Goal: Task Accomplishment & Management: Use online tool/utility

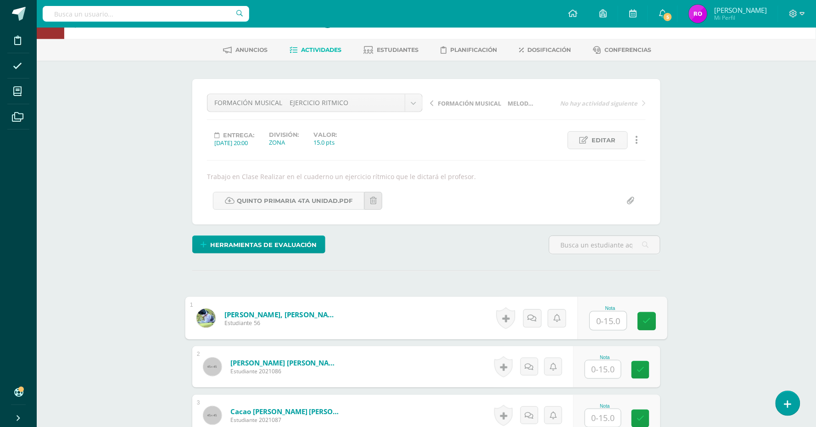
click at [606, 313] on input "text" at bounding box center [608, 321] width 37 height 18
type input "14"
type input "15"
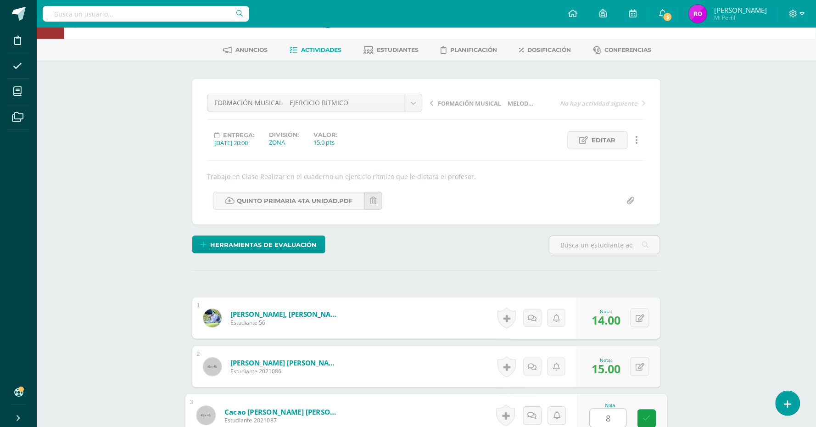
type input "8"
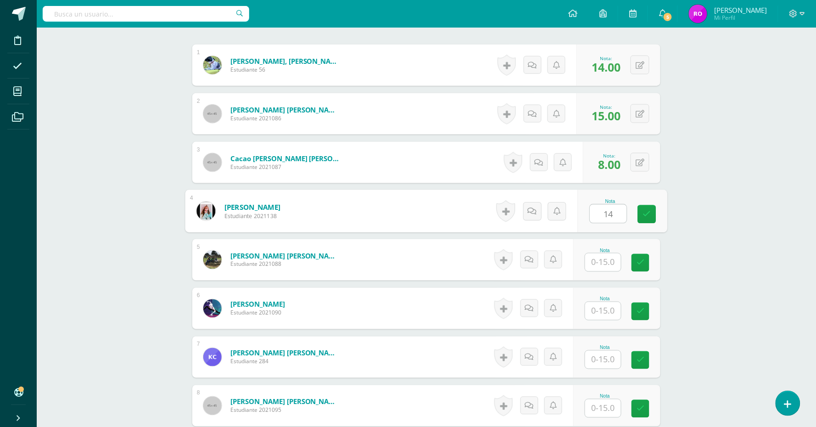
type input "14"
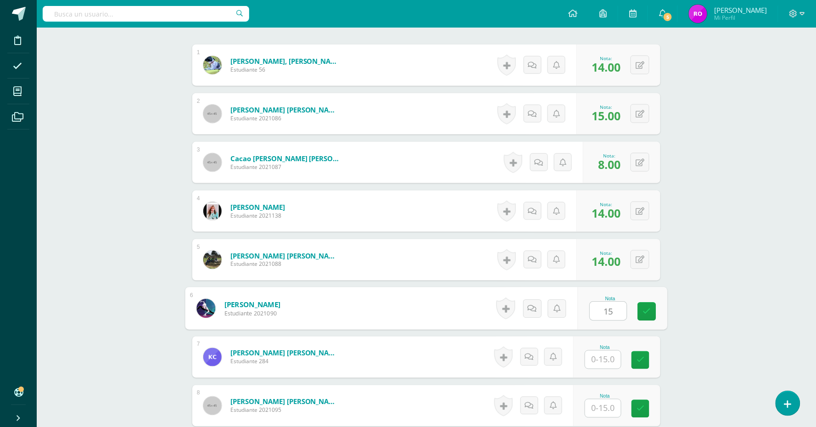
type input "15"
type input "9"
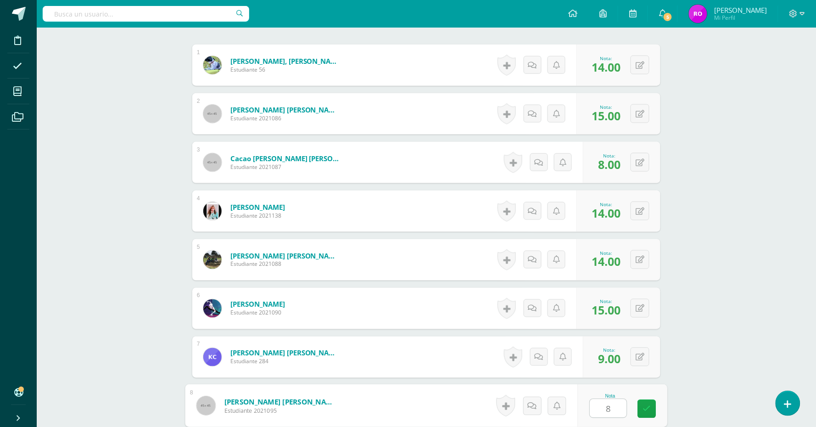
type input "8"
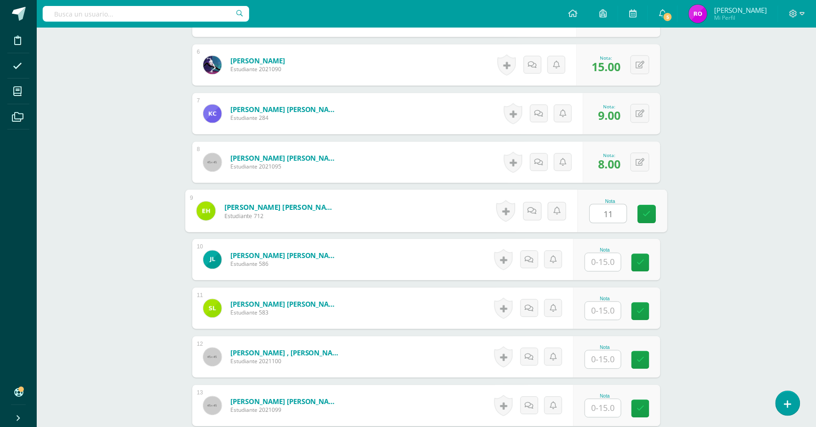
type input "11"
type input "15"
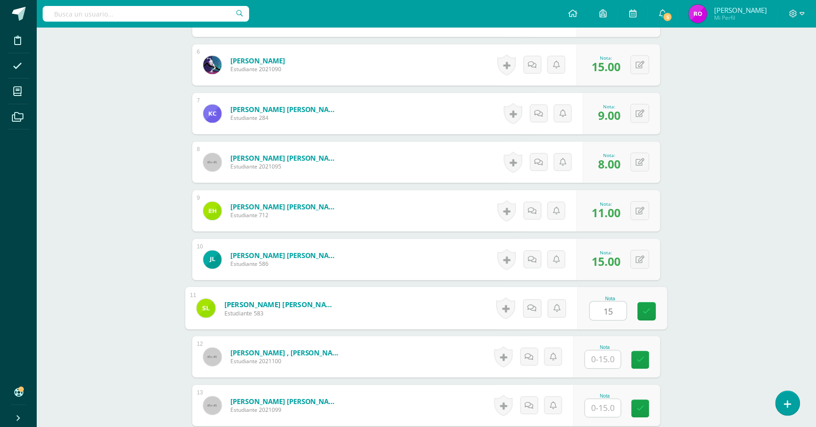
type input "15"
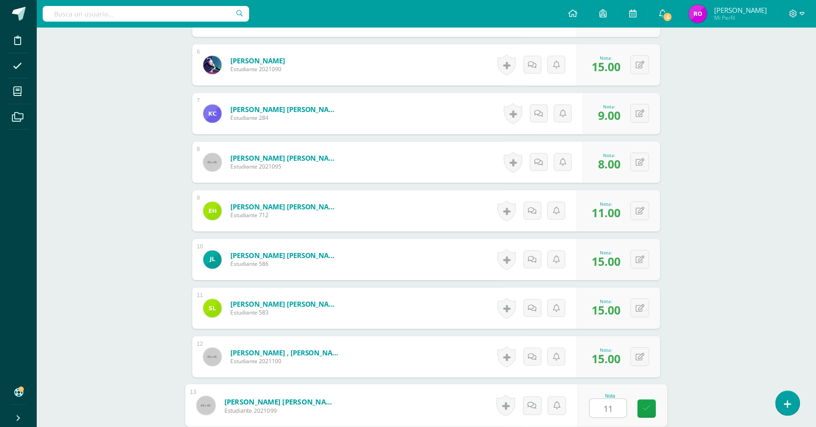
type input "11"
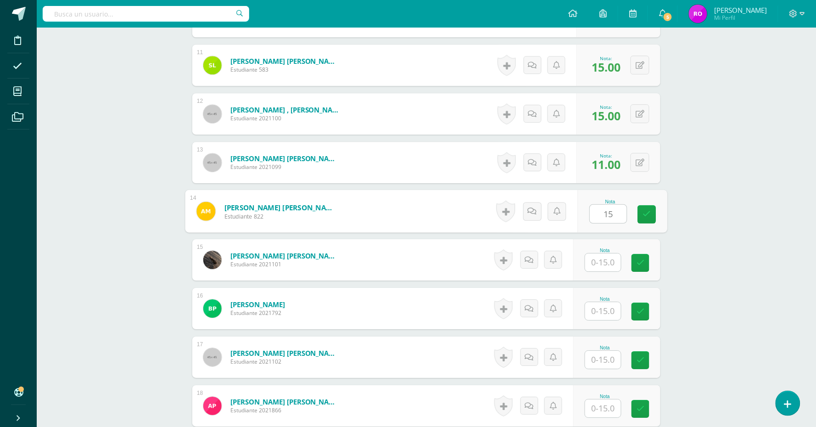
type input "15"
type input "10"
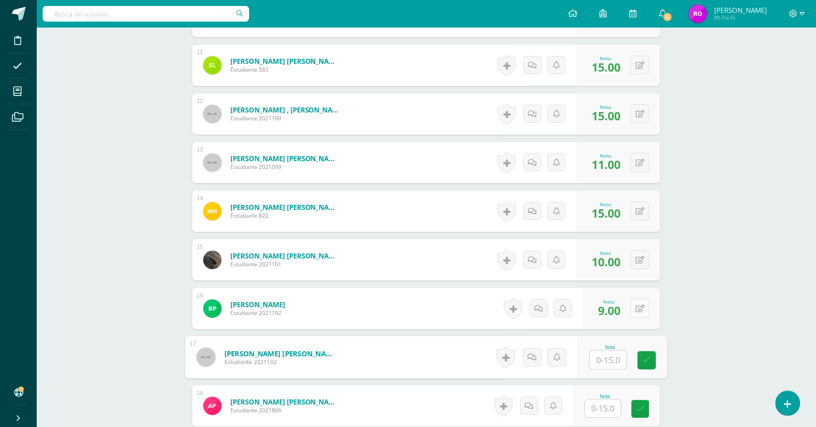
click at [641, 308] on icon at bounding box center [640, 309] width 9 height 8
type input "12"
type input "9"
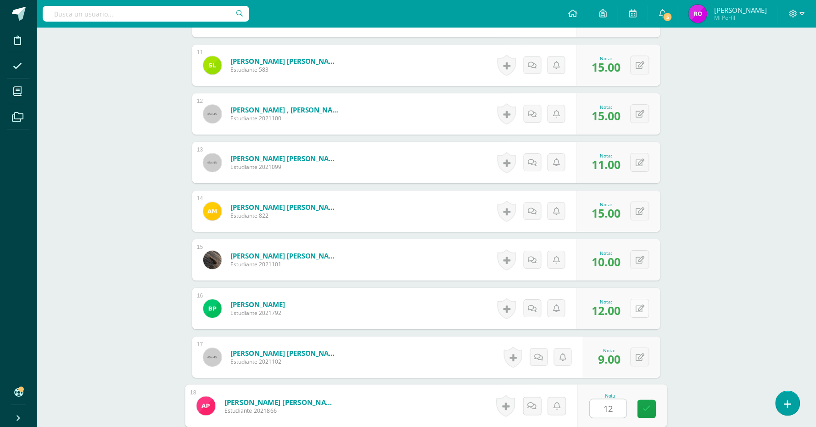
type input "12"
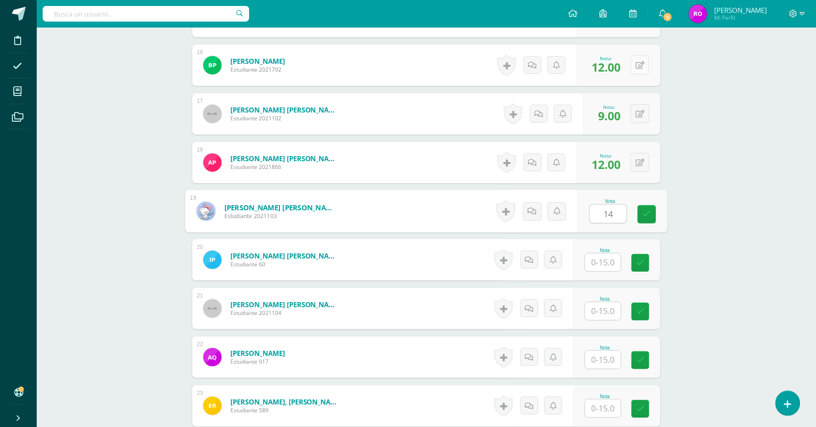
type input "14"
type input "9"
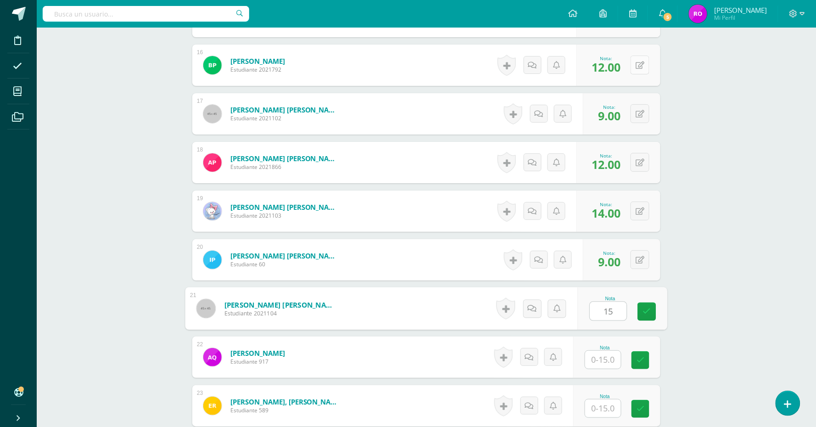
type input "15"
type input "11"
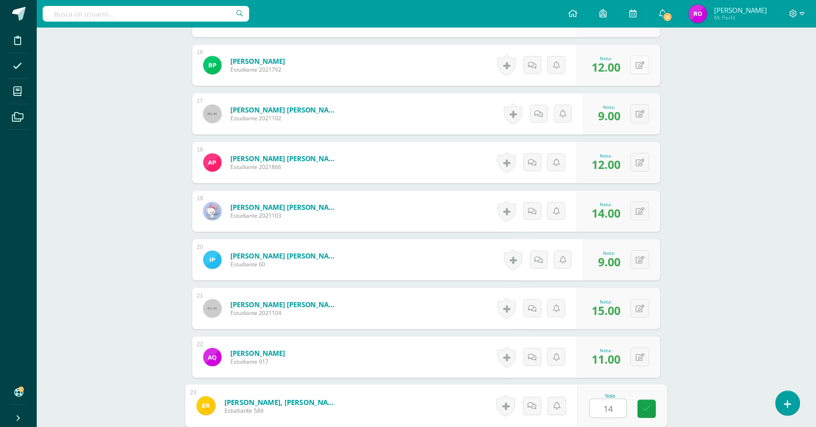
type input "14"
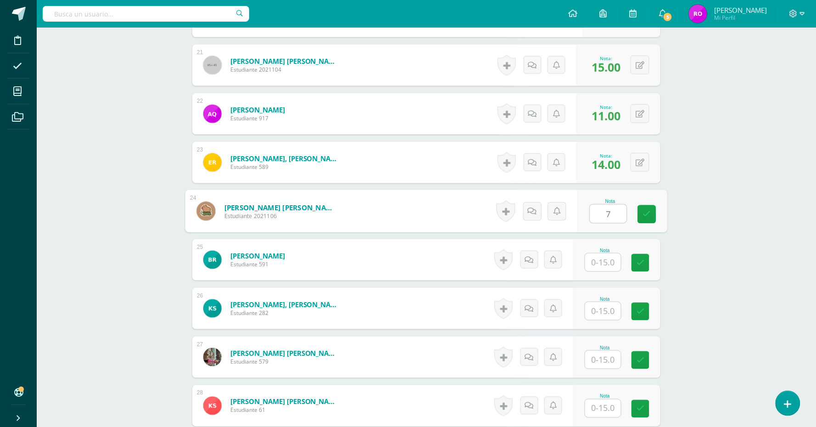
type input "7"
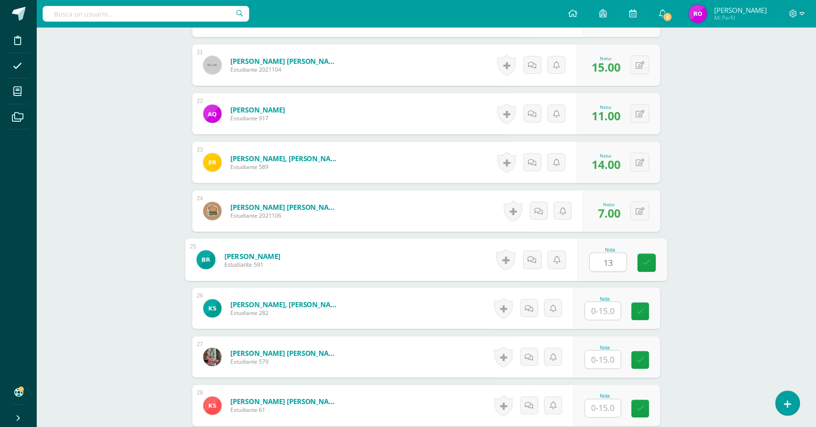
type input "13"
type input "15"
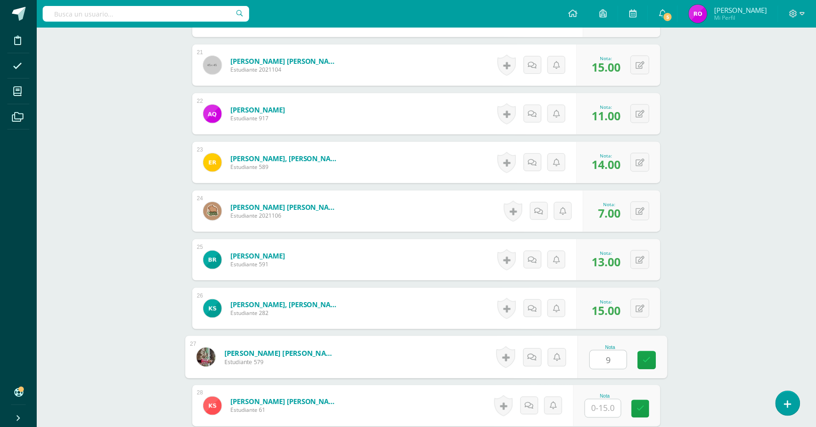
type input "9"
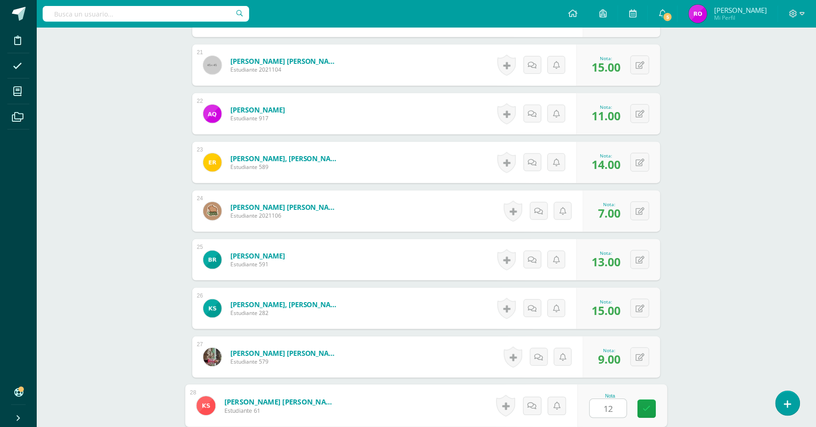
type input "12"
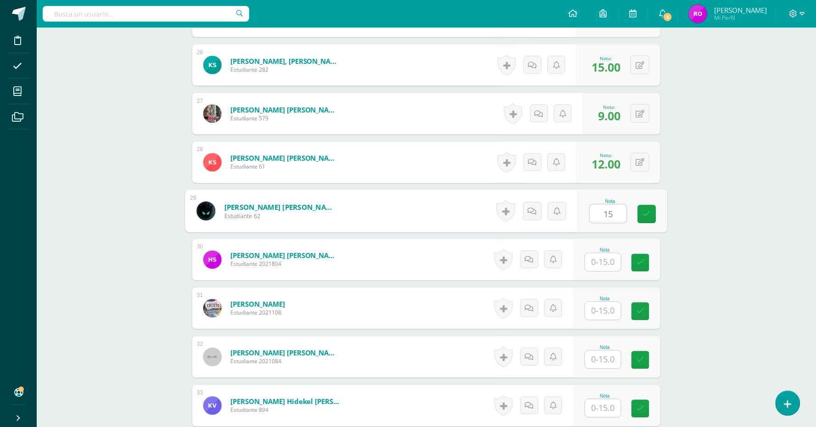
type input "15"
type input "12"
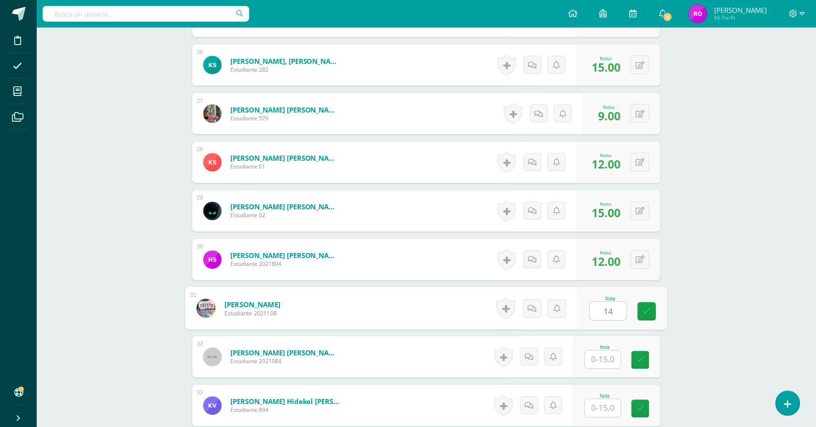
type input "14"
type input "15"
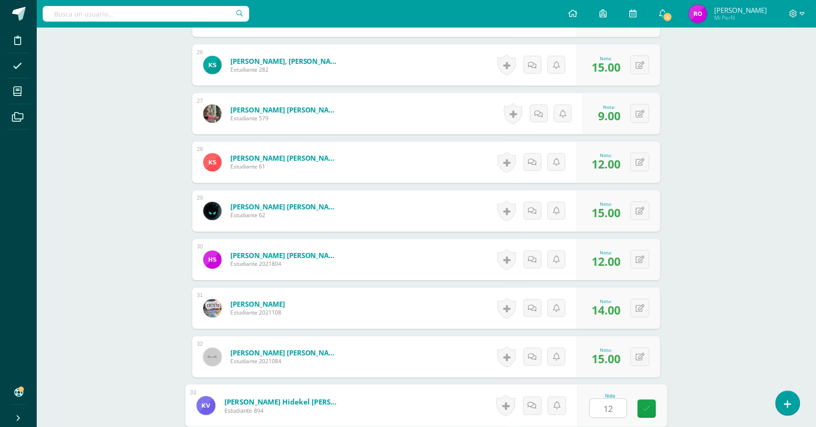
type input "12"
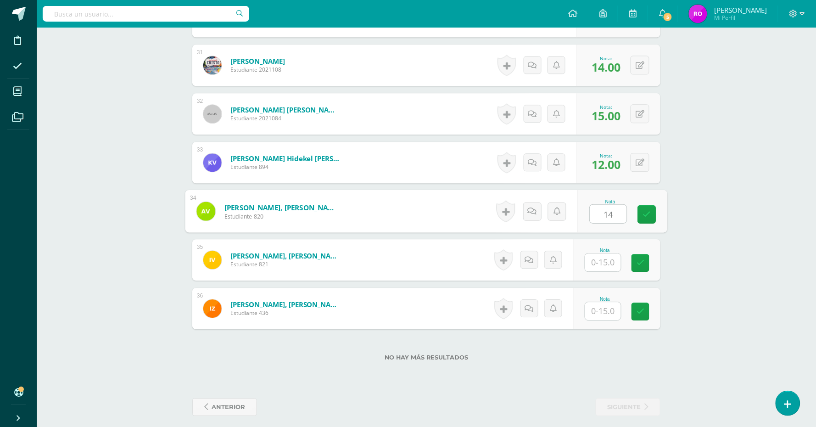
type input "14"
type input "15"
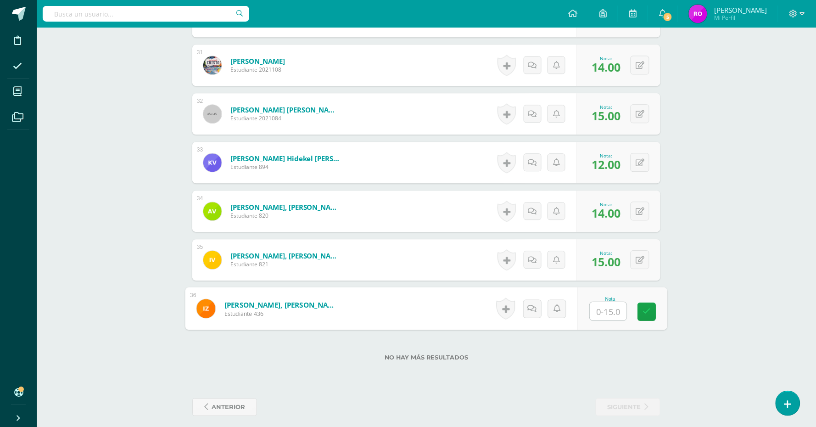
type input "8"
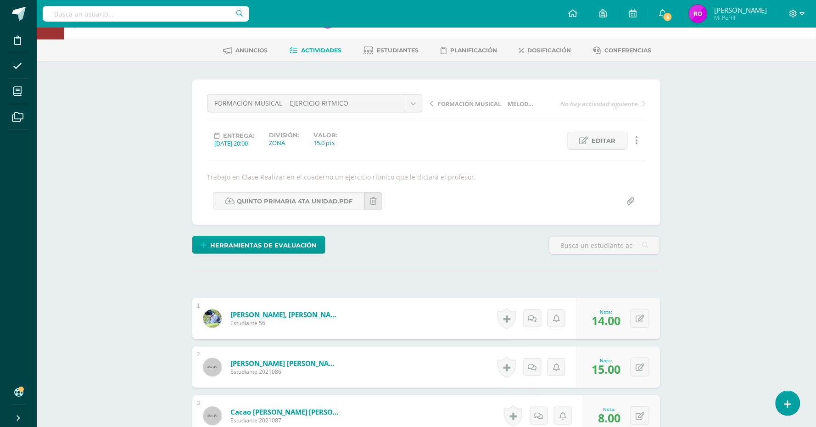
scroll to position [14, 0]
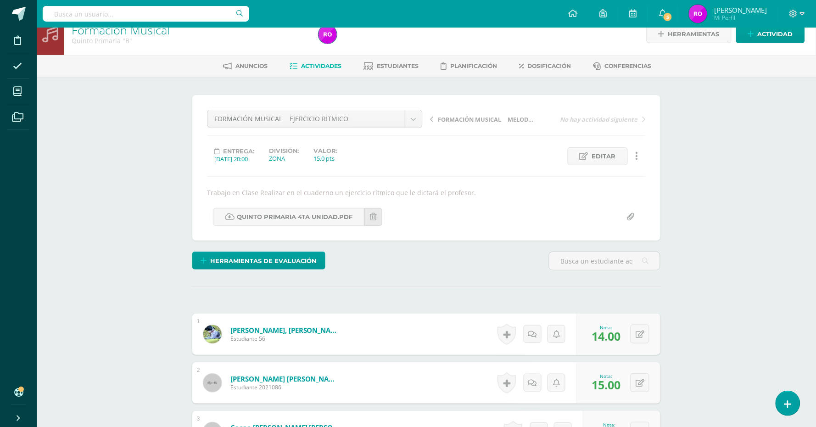
click at [811, 35] on div "Formación Musical Quinto Primaria "B" Herramientas Detalle de asistencias Activ…" at bounding box center [426, 34] width 779 height 42
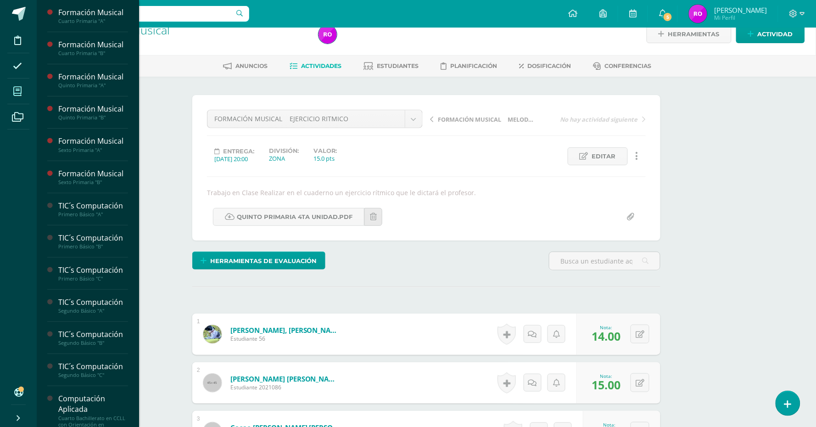
click at [11, 92] on span at bounding box center [17, 91] width 21 height 21
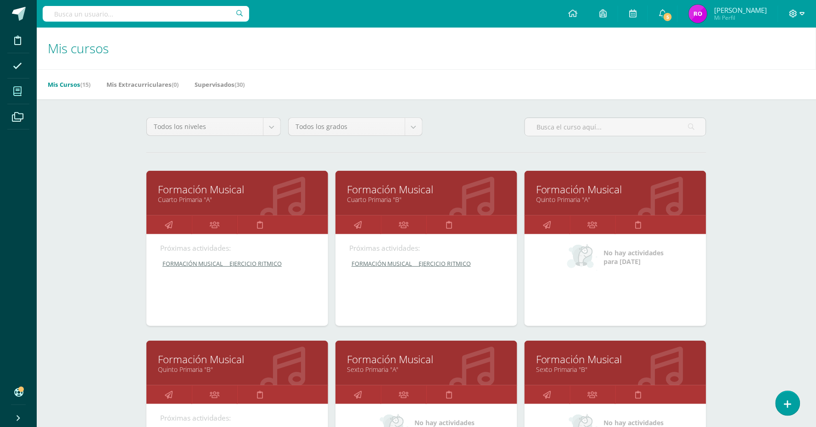
click at [798, 15] on span at bounding box center [797, 14] width 16 height 10
click at [782, 66] on span "Cerrar sesión" at bounding box center [773, 62] width 41 height 9
